Goal: Task Accomplishment & Management: Complete application form

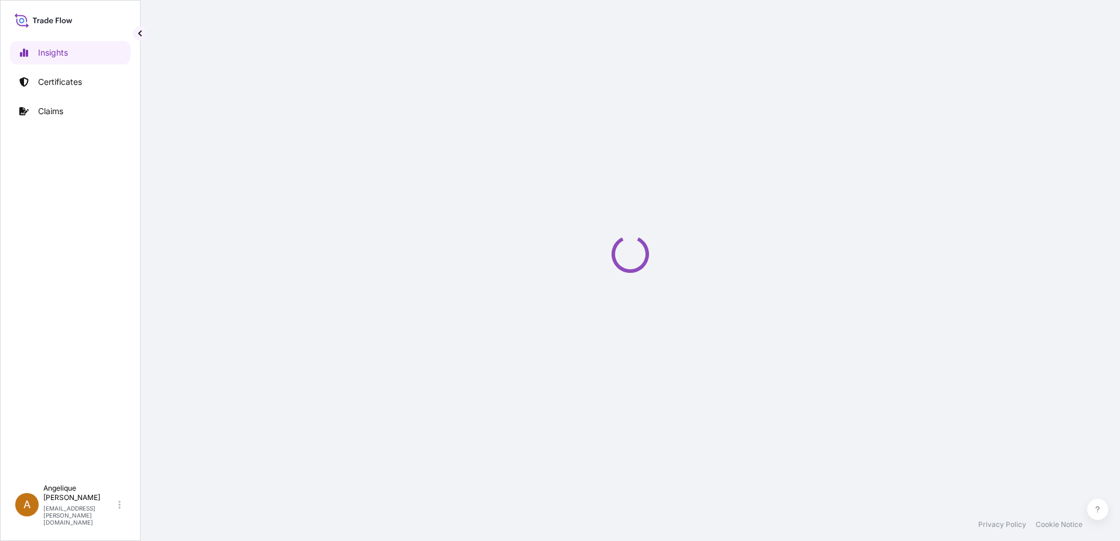
select select "2025"
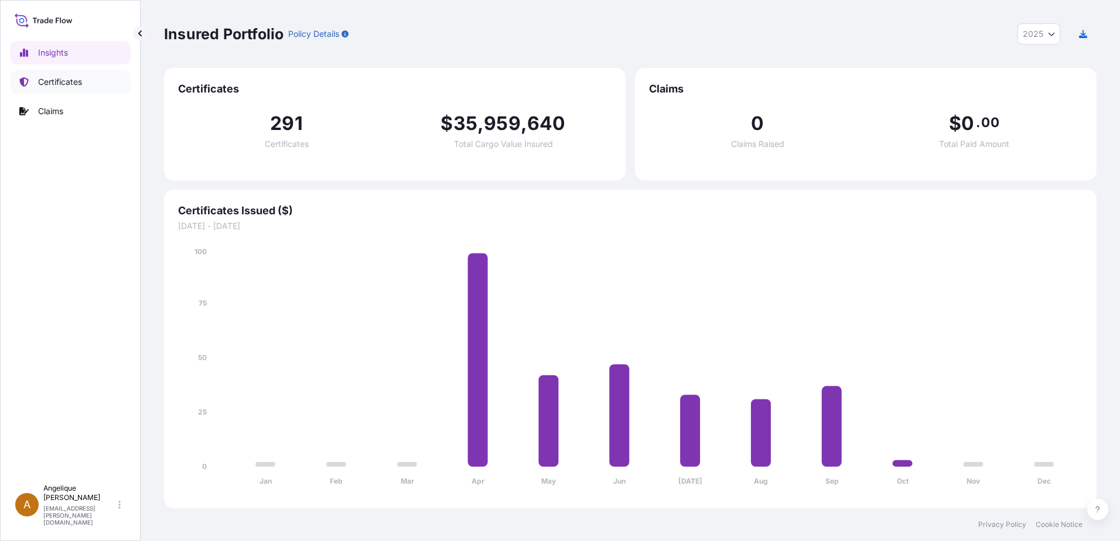
click at [71, 85] on p "Certificates" at bounding box center [60, 82] width 44 height 12
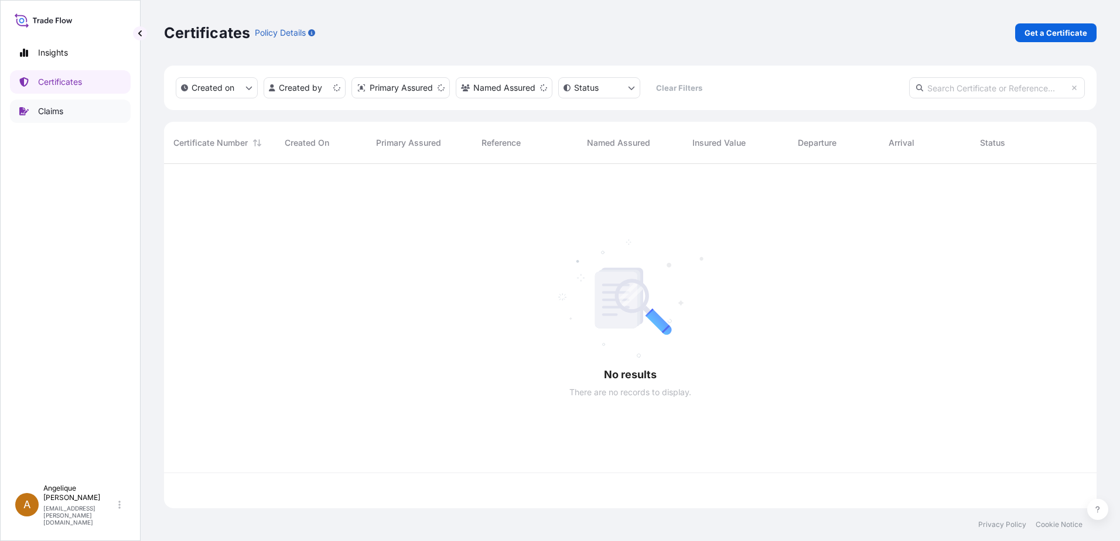
scroll to position [342, 924]
click at [1051, 32] on p "Get a Certificate" at bounding box center [1055, 33] width 63 height 12
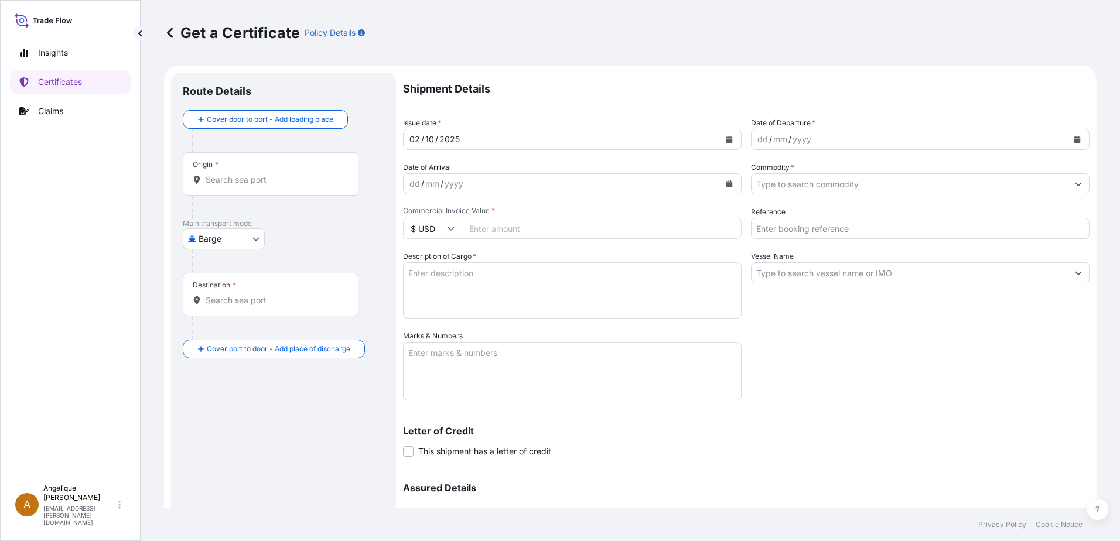
click at [256, 239] on body "Insights Certificates Claims A [PERSON_NAME] [PERSON_NAME][EMAIL_ADDRESS][PERSO…" at bounding box center [560, 270] width 1120 height 541
click at [229, 333] on span "Ocean Vessel" at bounding box center [231, 333] width 52 height 12
select select "Ocean Vessel"
click at [266, 186] on input "Origin *" at bounding box center [275, 185] width 138 height 12
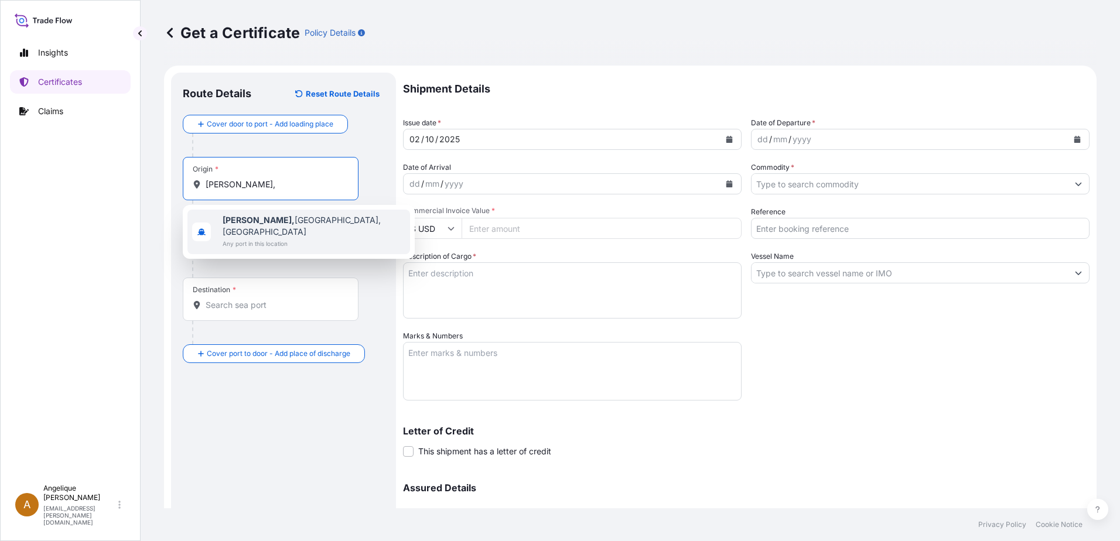
click at [292, 219] on span "Guymon, [GEOGRAPHIC_DATA], [GEOGRAPHIC_DATA]" at bounding box center [314, 225] width 183 height 23
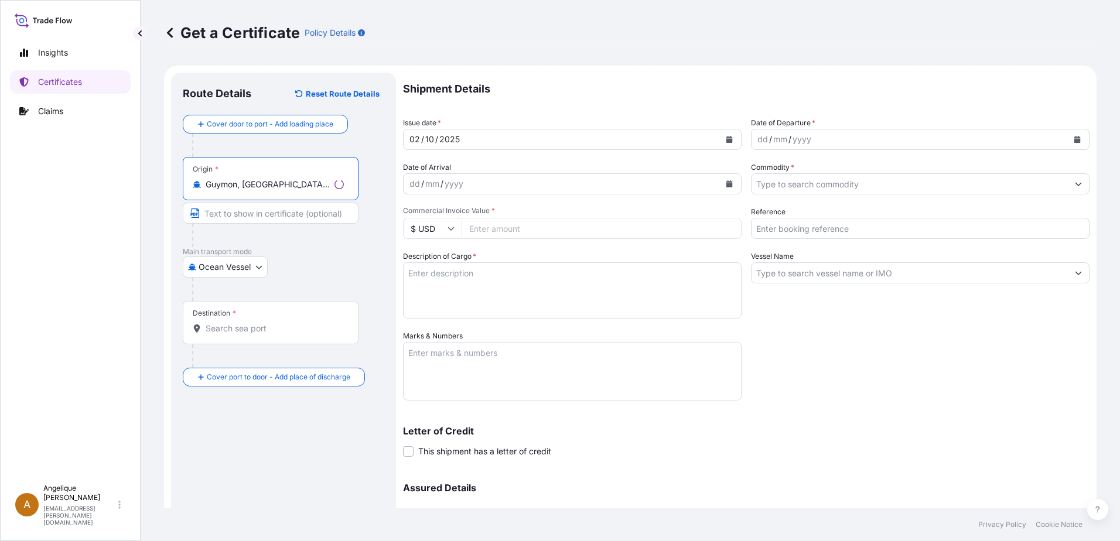
type input "Guymon, [GEOGRAPHIC_DATA], [GEOGRAPHIC_DATA]"
click at [210, 336] on div "Destination *" at bounding box center [271, 322] width 176 height 43
click at [210, 334] on input "Destination *" at bounding box center [275, 329] width 138 height 12
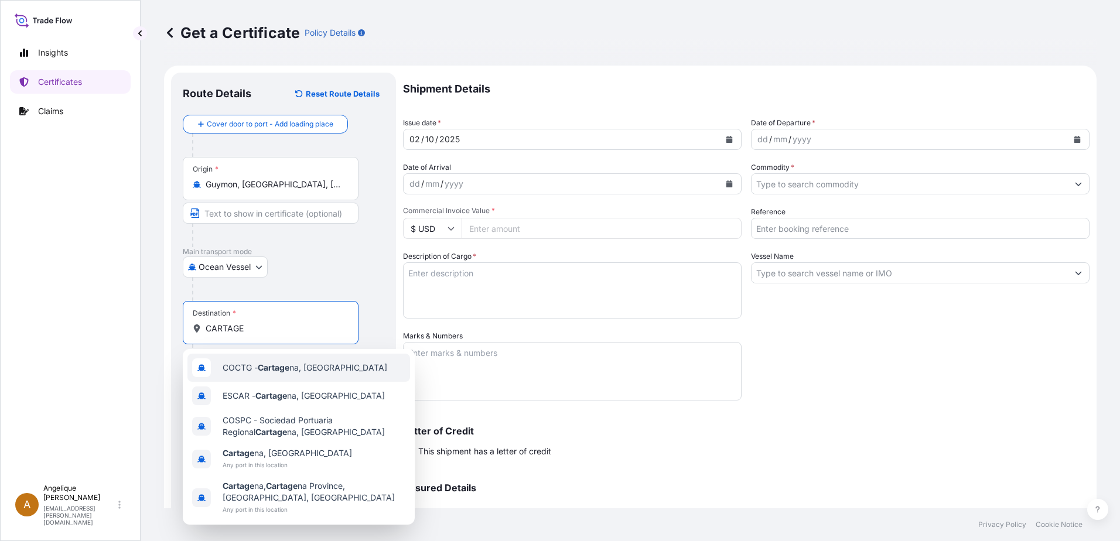
click at [329, 365] on span "COCTG - Cartage na, [GEOGRAPHIC_DATA]" at bounding box center [305, 368] width 165 height 12
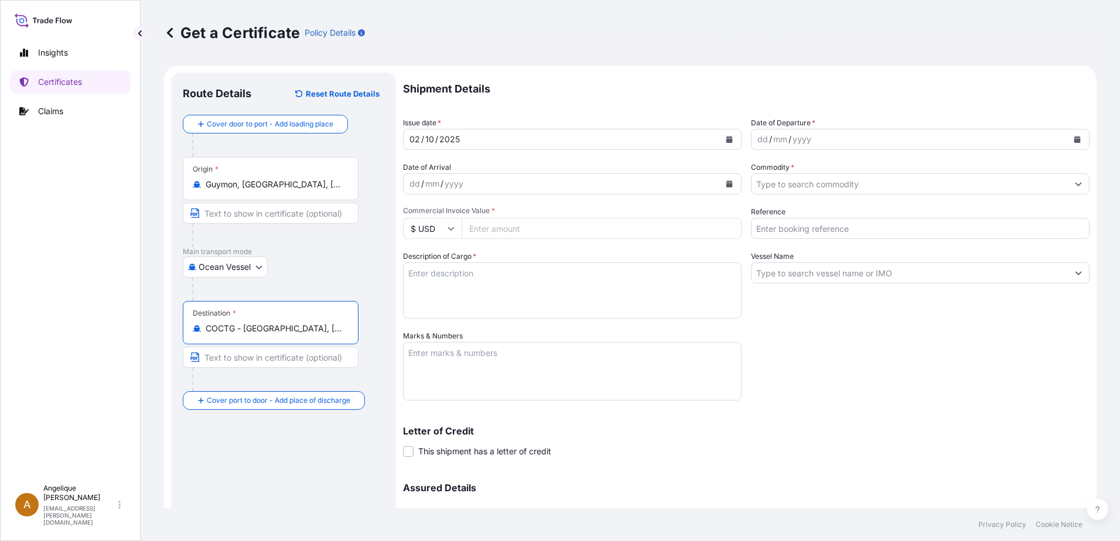
type input "COCTG - [GEOGRAPHIC_DATA], [GEOGRAPHIC_DATA]"
